Goal: Information Seeking & Learning: Find specific fact

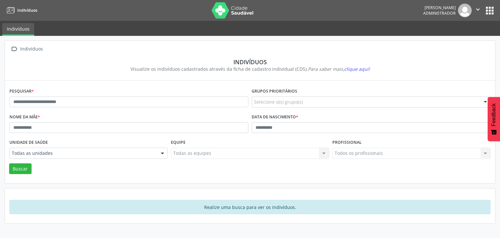
click at [269, 107] on div "Selecione o(s) grupo(s) Acamado Criança Câncer [MEDICAL_DATA] Gestante Hansenía…" at bounding box center [371, 101] width 239 height 11
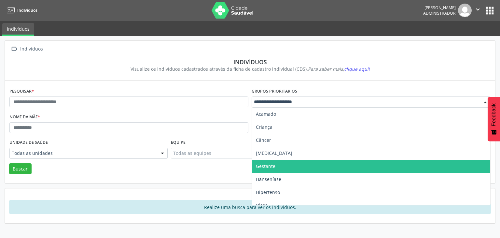
click at [191, 166] on div "Buscar" at bounding box center [250, 168] width 485 height 11
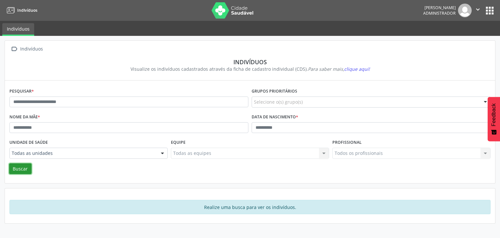
click at [18, 170] on button "Buscar" at bounding box center [20, 168] width 22 height 11
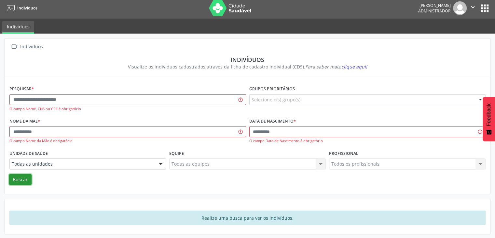
scroll to position [3, 0]
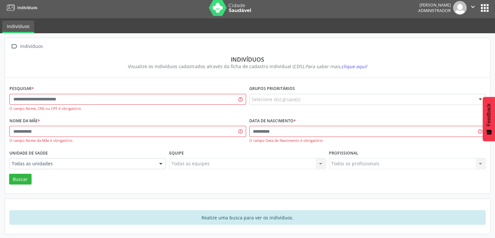
click at [64, 92] on div "Pesquisar * O campo Nome, CNS ou CPF é obrigatório" at bounding box center [128, 100] width 240 height 32
click at [57, 97] on input "text" at bounding box center [127, 99] width 237 height 11
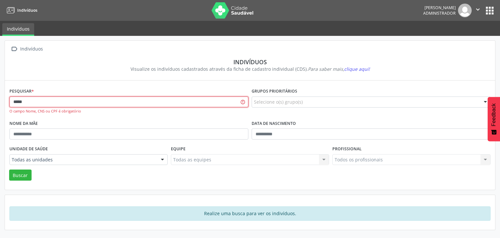
type input "*****"
click at [9, 169] on button "Buscar" at bounding box center [20, 174] width 22 height 11
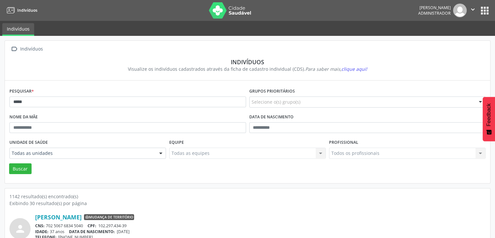
scroll to position [228, 0]
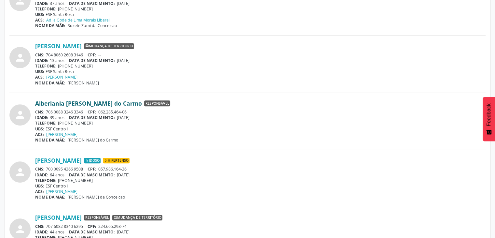
click at [91, 102] on link "Alberlania [PERSON_NAME] do Carmo" at bounding box center [88, 103] width 107 height 7
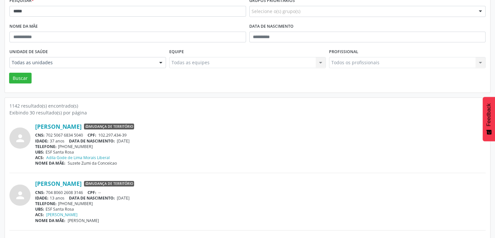
scroll to position [0, 0]
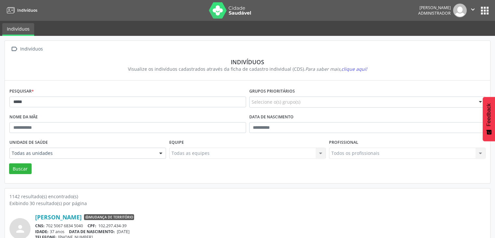
click at [239, 8] on img at bounding box center [230, 10] width 42 height 16
